Goal: Find specific page/section: Find specific page/section

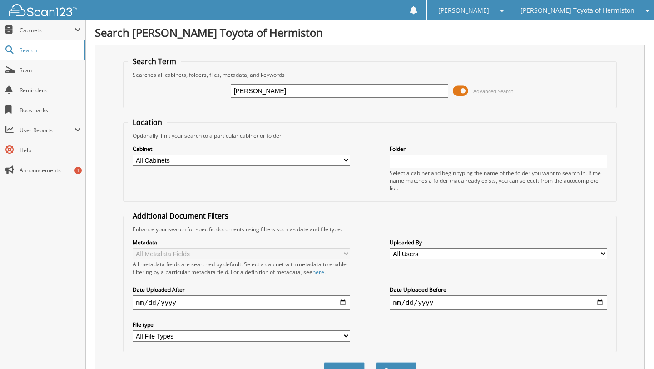
type input "[PERSON_NAME]"
click at [375, 362] on button "Search" at bounding box center [395, 370] width 41 height 17
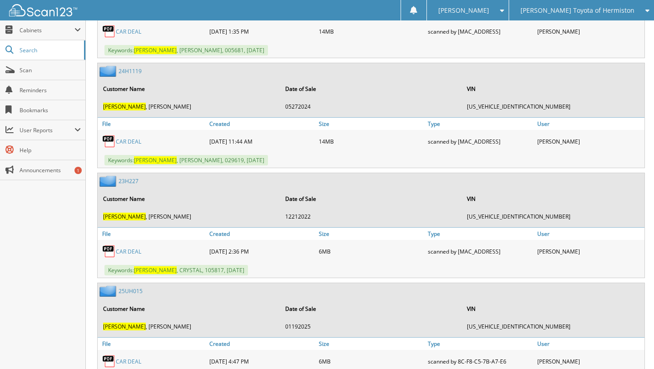
scroll to position [1693, 0]
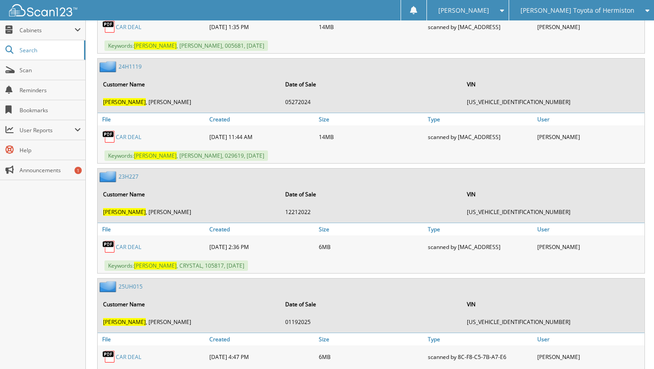
click at [131, 133] on link "CAR DEAL" at bounding box center [128, 137] width 25 height 8
